Goal: Navigation & Orientation: Find specific page/section

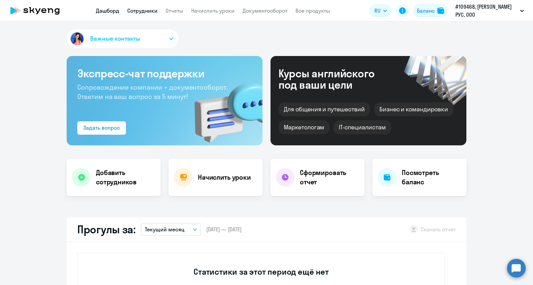
click at [139, 12] on link "Сотрудники" at bounding box center [142, 10] width 30 height 7
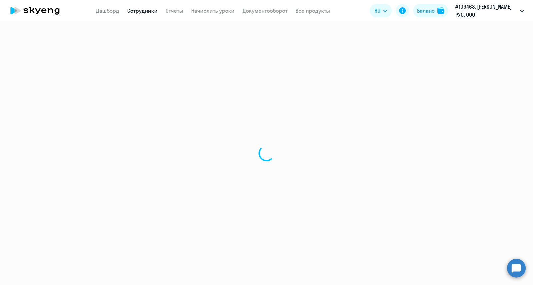
select select "30"
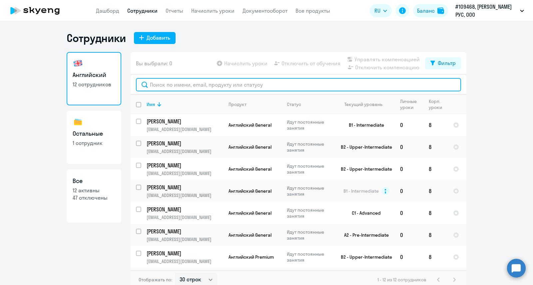
click at [175, 84] on input "text" at bounding box center [298, 84] width 325 height 13
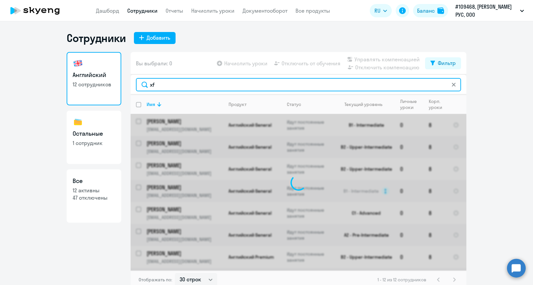
type input "x"
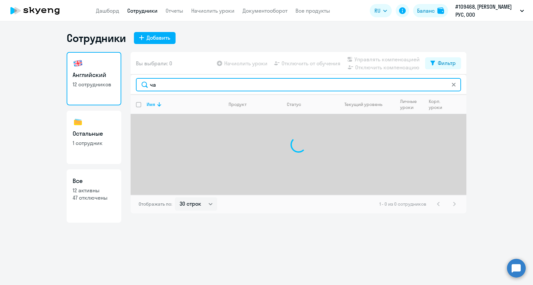
type input "ч"
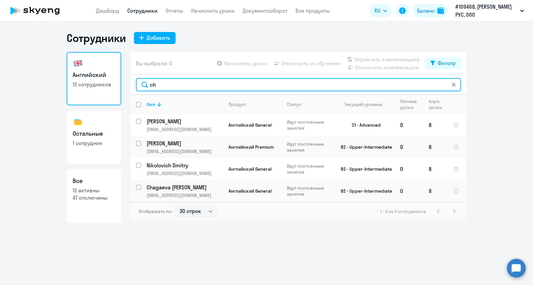
type input "ch"
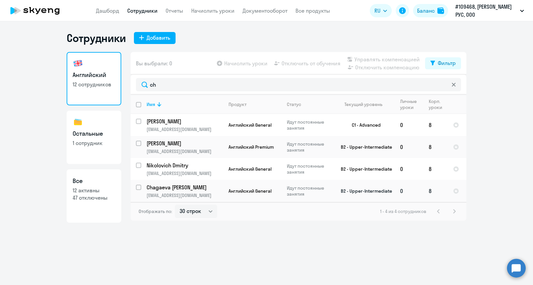
click at [259, 199] on td "Английский General" at bounding box center [252, 191] width 58 height 22
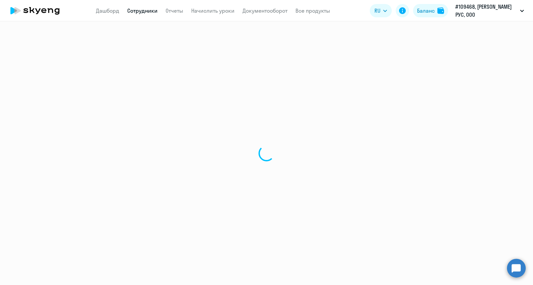
select select "english"
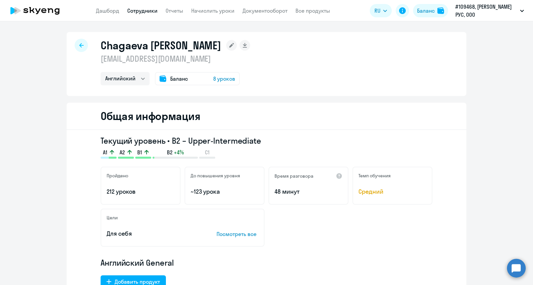
click at [79, 45] on icon at bounding box center [81, 45] width 4 height 5
select select "30"
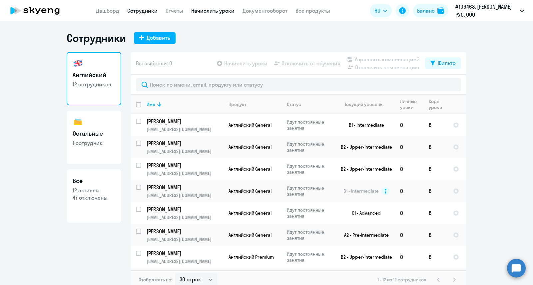
click at [225, 11] on link "Начислить уроки" at bounding box center [212, 10] width 43 height 7
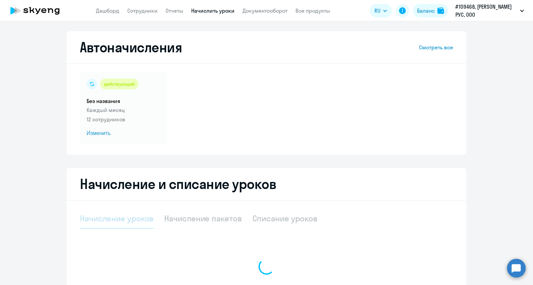
select select "10"
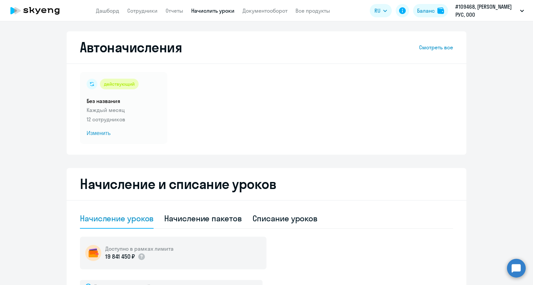
click at [255, 14] on app-menu-item-link "Документооборот" at bounding box center [265, 11] width 45 height 8
click at [256, 7] on app-menu-item-link "Документооборот" at bounding box center [265, 11] width 45 height 8
click at [256, 13] on link "Документооборот" at bounding box center [265, 10] width 45 height 7
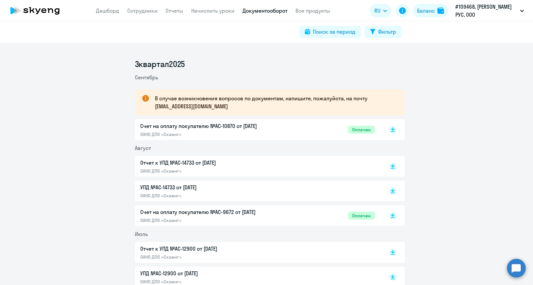
click at [169, 7] on app-menu-item-link "Отчеты" at bounding box center [175, 11] width 18 height 8
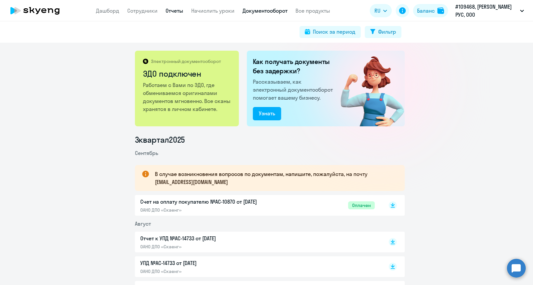
click at [174, 12] on link "Отчеты" at bounding box center [175, 10] width 18 height 7
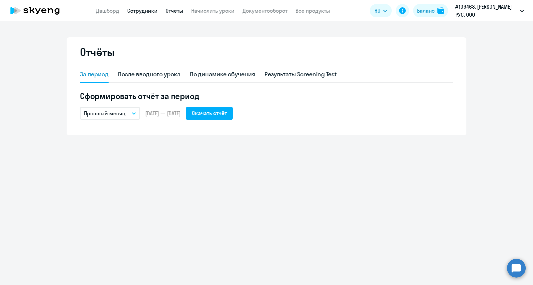
click at [150, 9] on link "Сотрудники" at bounding box center [142, 10] width 30 height 7
select select "30"
